Goal: Information Seeking & Learning: Learn about a topic

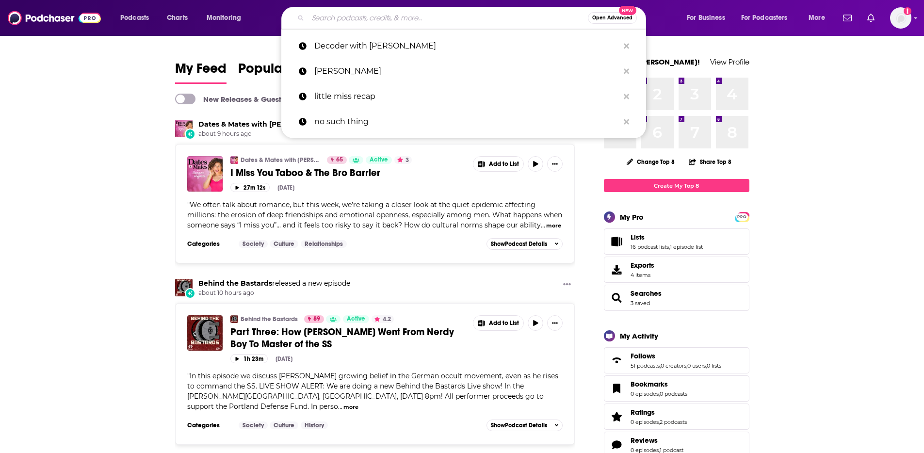
click at [414, 19] on input "Search podcasts, credits, & more..." at bounding box center [448, 18] width 280 height 16
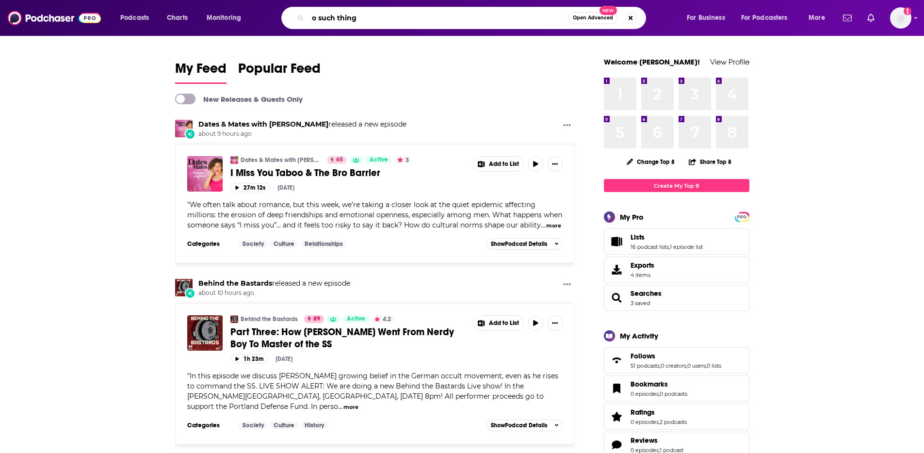
click at [389, 23] on input "o such thing" at bounding box center [438, 18] width 261 height 16
type input "no such thing"
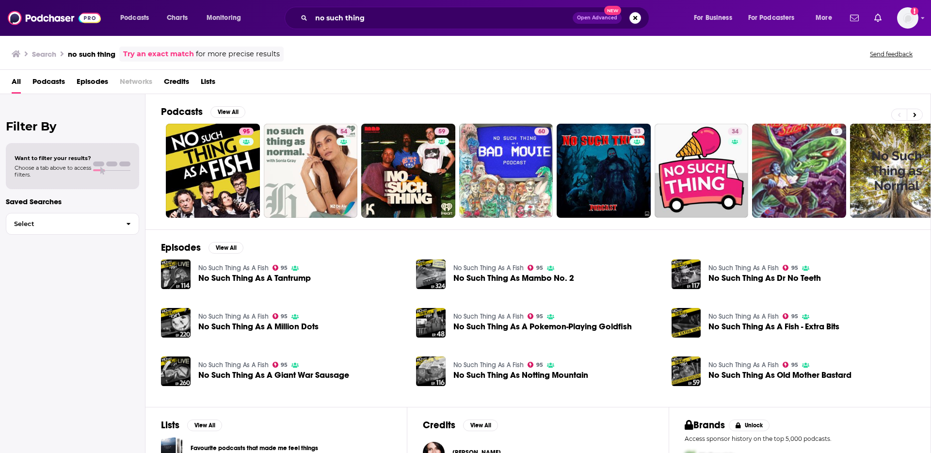
click at [431, 59] on div "Search no such thing Try an exact match for more precise results Send feedback" at bounding box center [464, 54] width 904 height 15
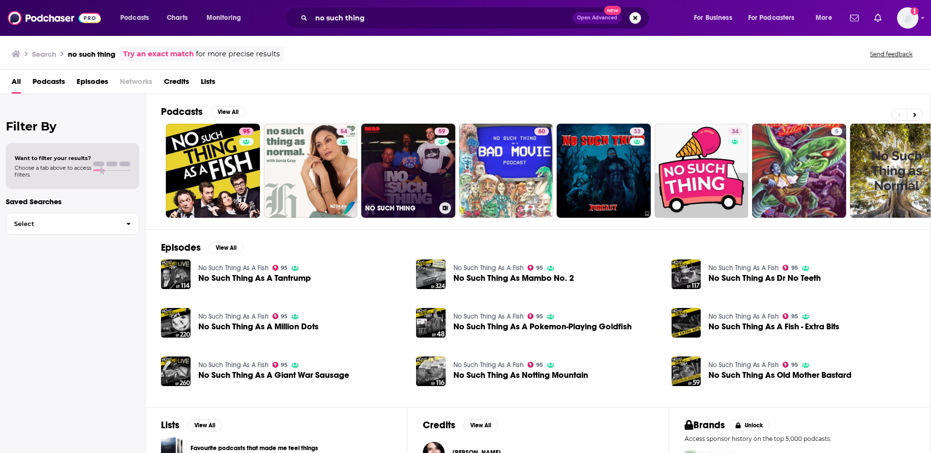
click at [413, 172] on link "59 NO SUCH THING" at bounding box center [408, 171] width 94 height 94
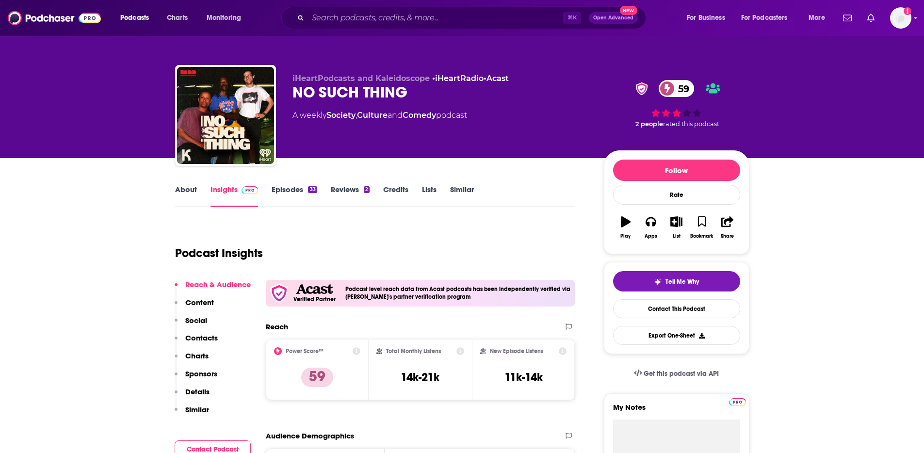
click at [91, 77] on div "iHeartPodcasts and Kaleidoscope • iHeartRadio • Acast NO SUCH THING 59 A weekly…" at bounding box center [462, 79] width 924 height 158
click at [212, 340] on p "Contacts" at bounding box center [201, 337] width 33 height 9
